Goal: Navigation & Orientation: Find specific page/section

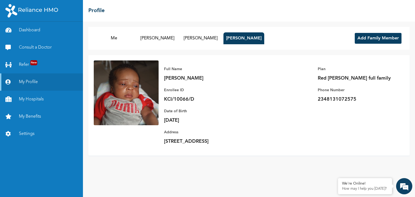
click at [102, 11] on h2 "Profile" at bounding box center [96, 11] width 16 height 8
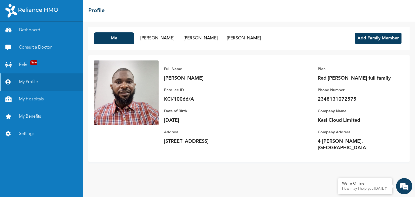
click at [48, 48] on link "Consult a Doctor" at bounding box center [41, 47] width 83 height 17
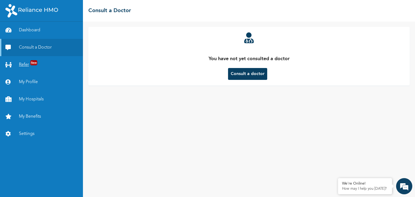
click at [25, 67] on link "Refer New" at bounding box center [41, 64] width 83 height 17
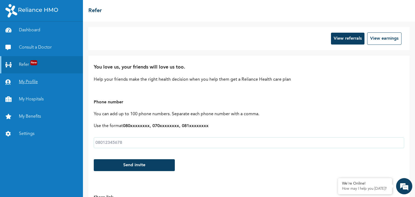
click at [24, 83] on link "My Profile" at bounding box center [41, 82] width 83 height 17
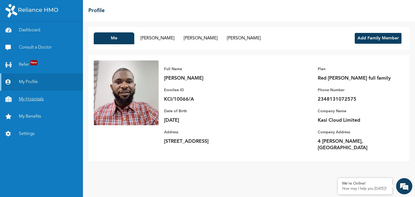
click at [24, 100] on link "My Hospitals" at bounding box center [41, 99] width 83 height 17
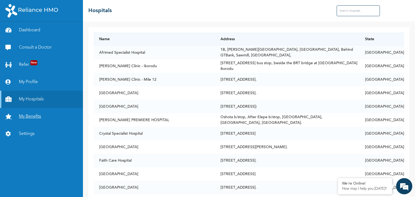
click at [30, 115] on link "My Benefits" at bounding box center [41, 116] width 83 height 17
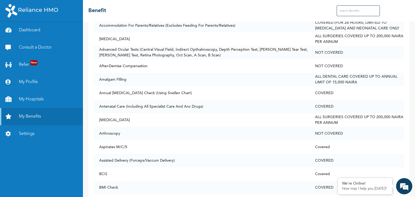
scroll to position [164, 0]
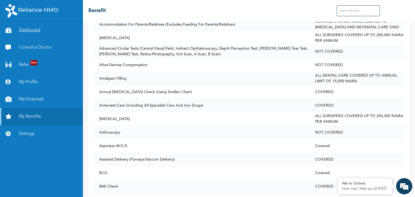
click at [25, 33] on link "Dashboard" at bounding box center [41, 30] width 83 height 17
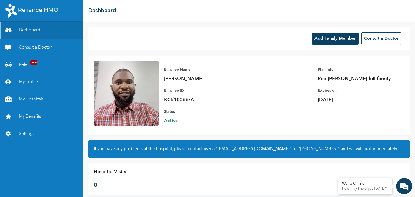
scroll to position [9, 0]
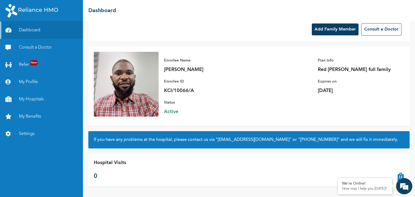
click at [397, 174] on icon at bounding box center [400, 171] width 7 height 22
click at [27, 83] on link "My Profile" at bounding box center [41, 82] width 83 height 17
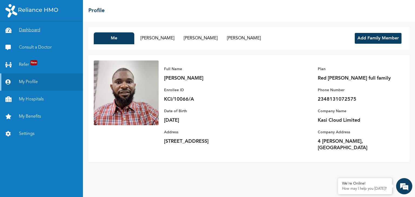
click at [37, 29] on link "Dashboard" at bounding box center [41, 30] width 83 height 17
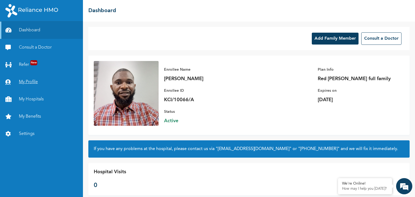
click at [23, 82] on link "My Profile" at bounding box center [41, 82] width 83 height 17
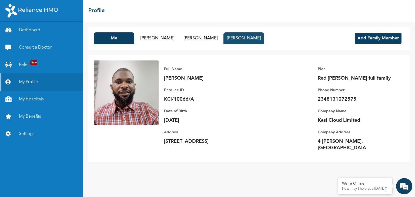
click at [231, 38] on button "[PERSON_NAME]" at bounding box center [244, 38] width 41 height 12
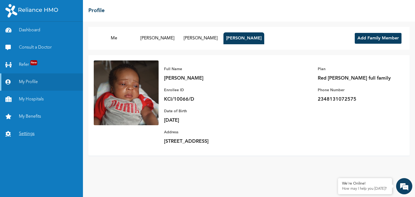
click at [30, 131] on link "Settings" at bounding box center [41, 133] width 83 height 17
